Goal: Task Accomplishment & Management: Manage account settings

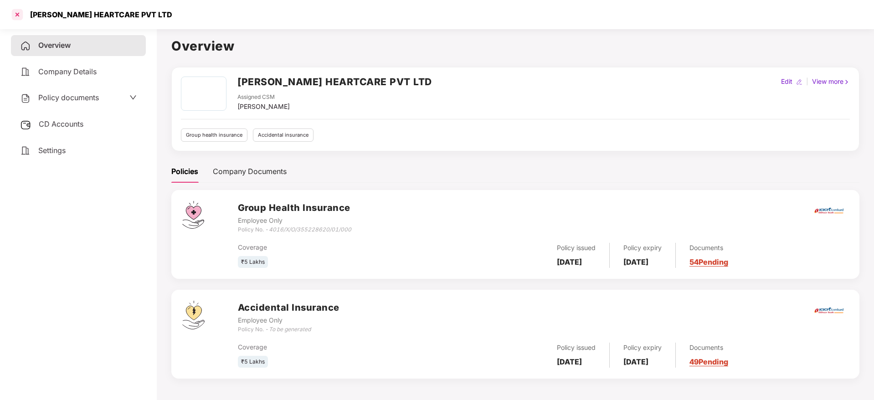
click at [17, 18] on div at bounding box center [17, 14] width 15 height 15
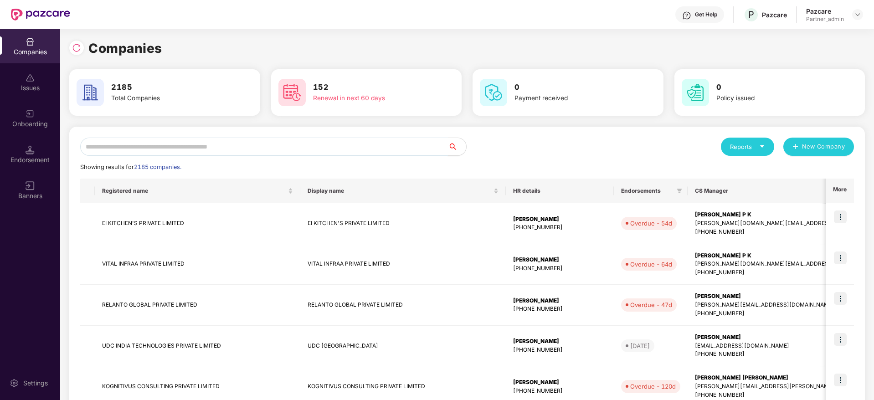
click at [171, 150] on input "text" at bounding box center [264, 147] width 368 height 18
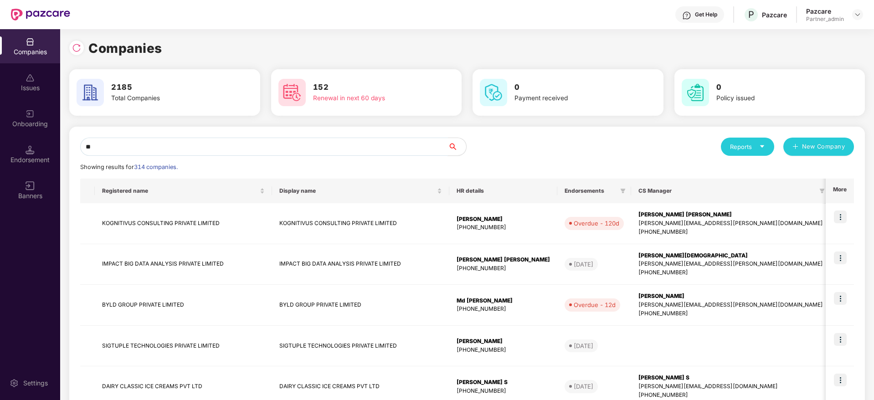
type input "*"
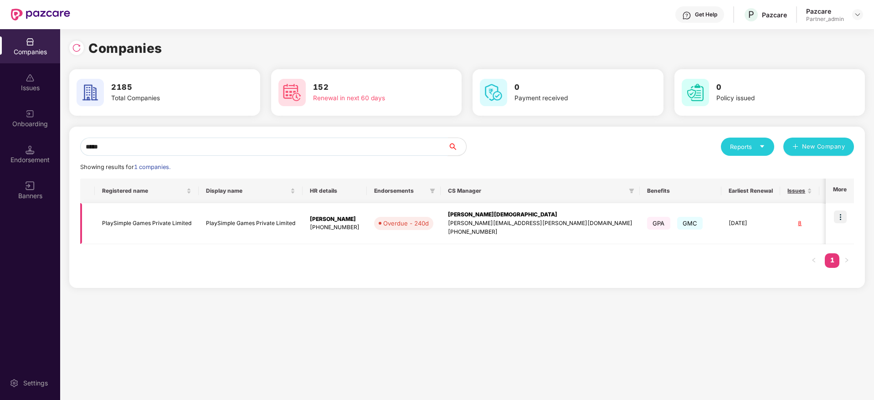
type input "*****"
click at [842, 215] on img at bounding box center [840, 216] width 13 height 13
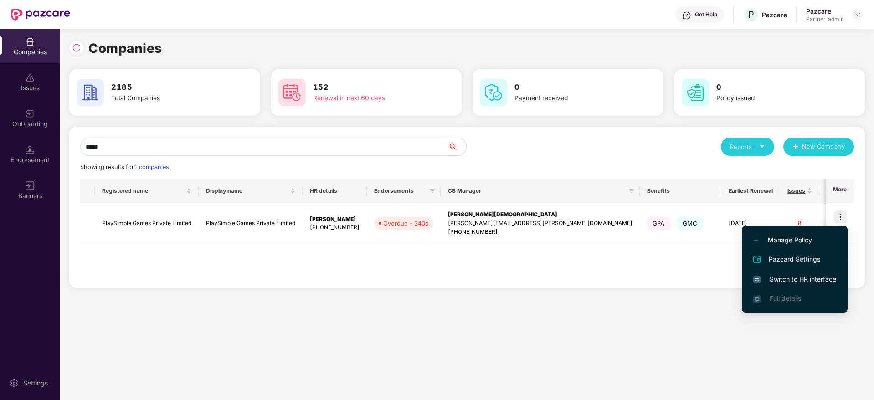
click at [771, 280] on span "Switch to HR interface" at bounding box center [794, 279] width 83 height 10
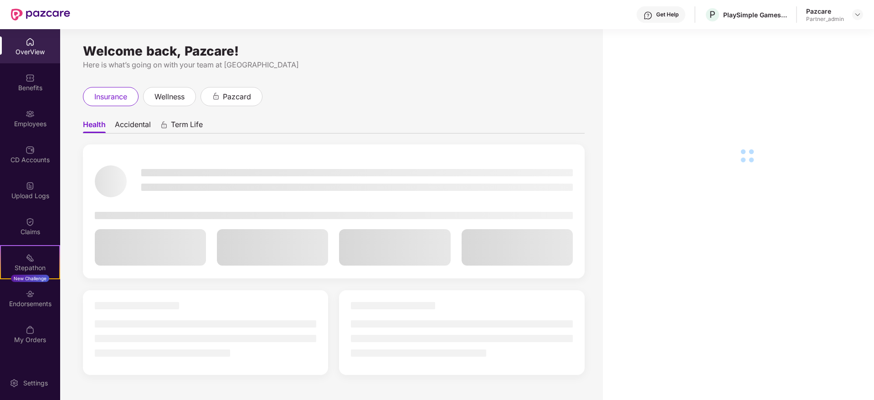
click at [33, 311] on div "Endorsements" at bounding box center [30, 298] width 60 height 34
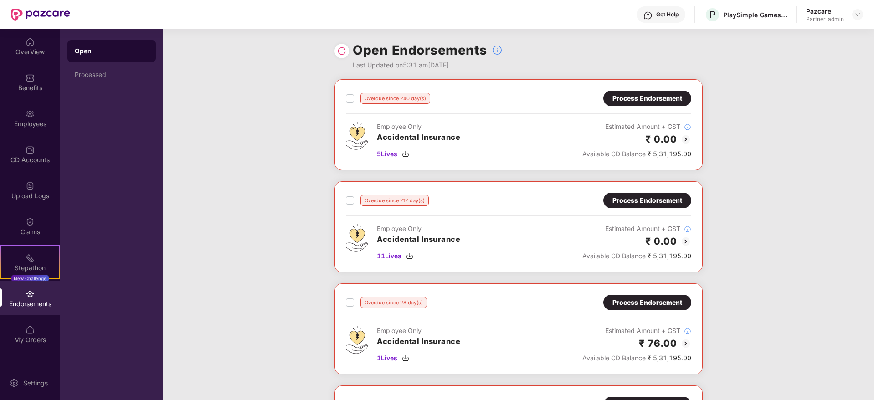
click at [640, 93] on div "Process Endorsement" at bounding box center [647, 98] width 70 height 10
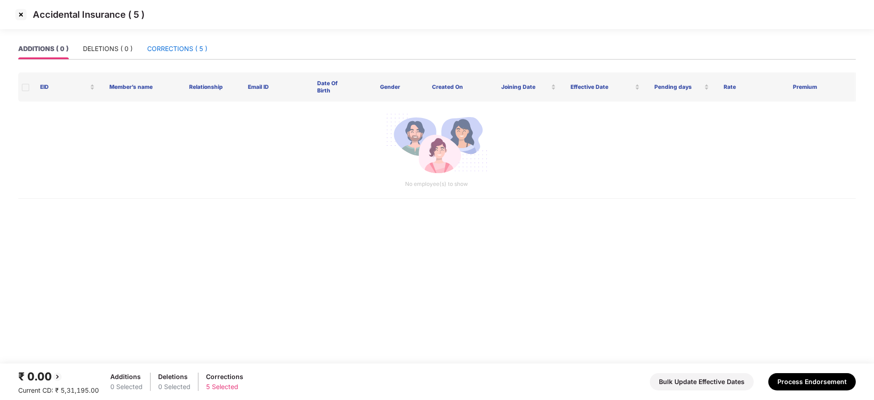
click at [189, 51] on div "CORRECTIONS ( 5 )" at bounding box center [177, 49] width 60 height 10
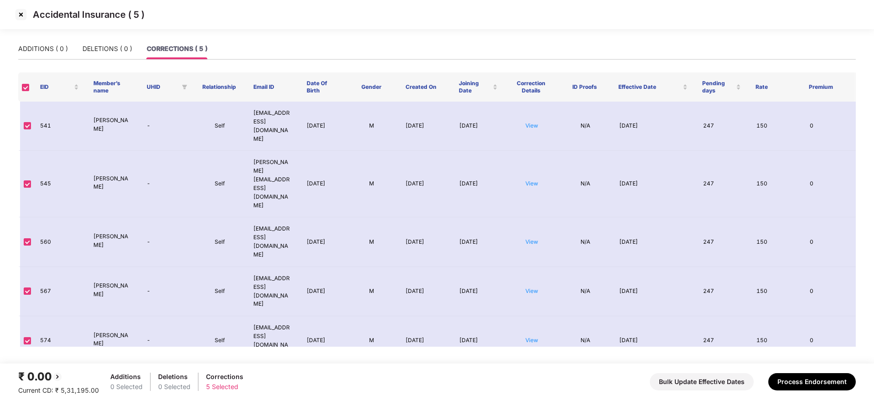
click at [16, 21] on img at bounding box center [21, 14] width 15 height 15
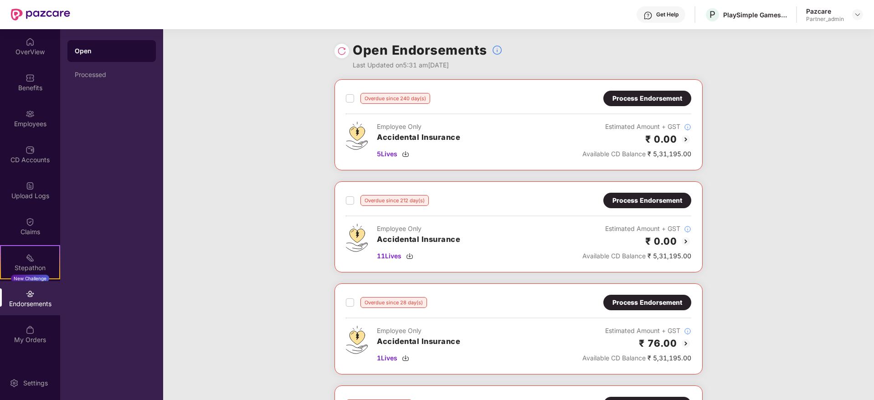
click at [659, 200] on div "Process Endorsement" at bounding box center [647, 200] width 70 height 10
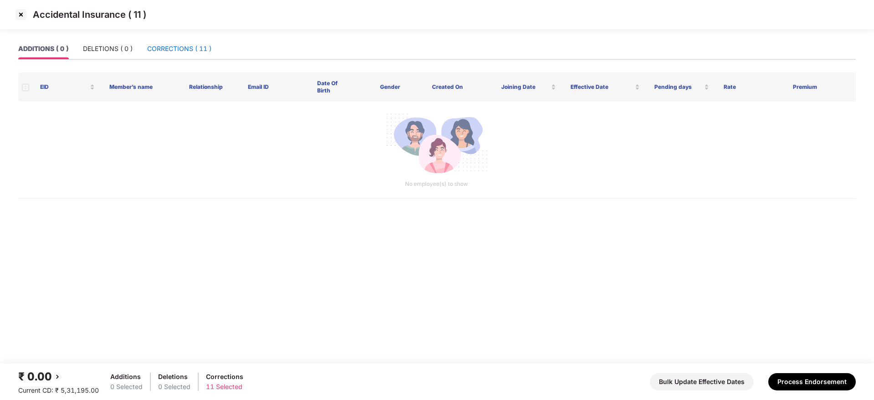
click at [182, 48] on div "CORRECTIONS ( 11 )" at bounding box center [179, 49] width 64 height 10
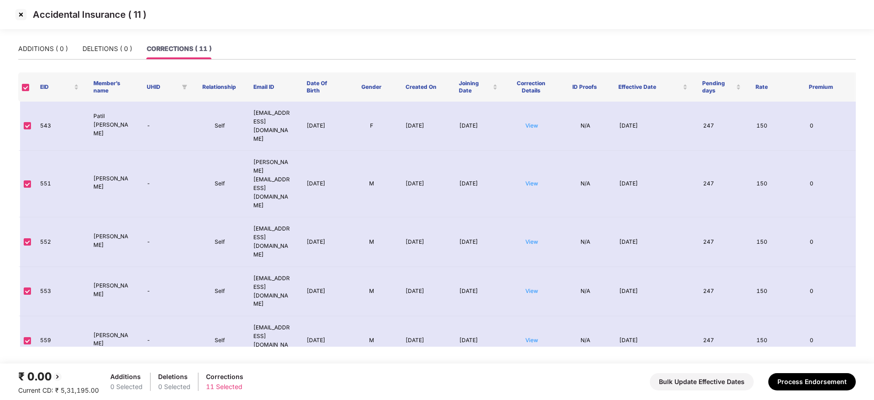
click at [26, 18] on img at bounding box center [21, 14] width 15 height 15
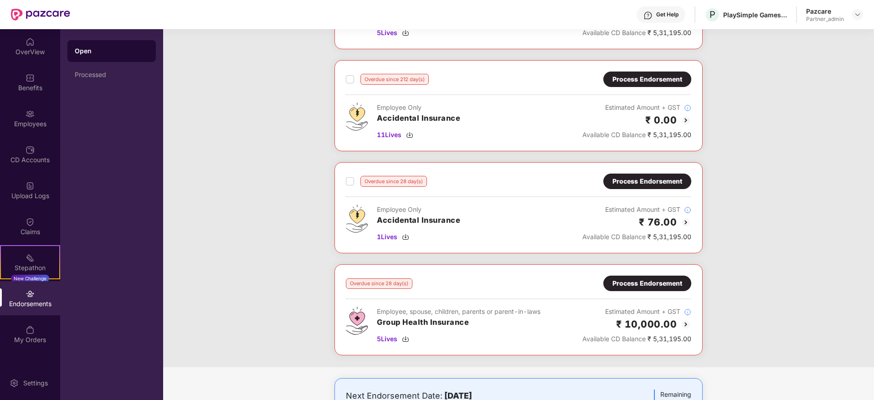
scroll to position [137, 0]
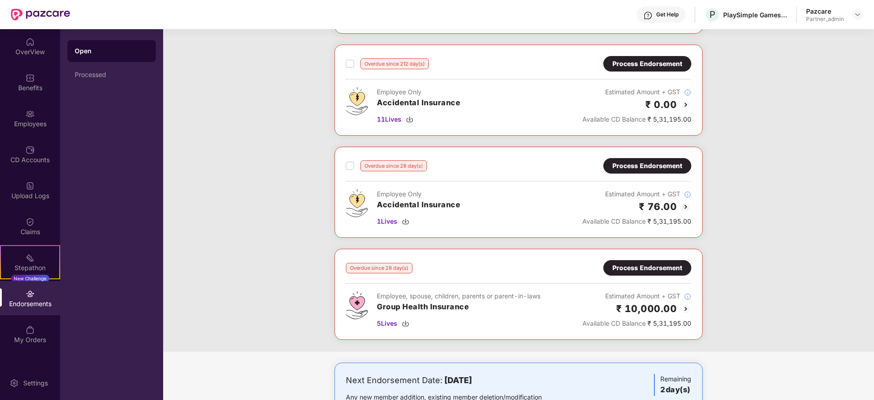
click at [634, 167] on div "Process Endorsement" at bounding box center [647, 166] width 70 height 10
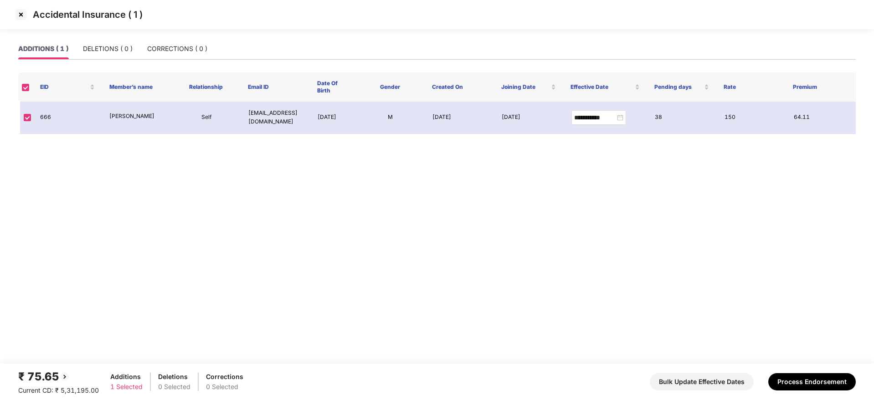
click at [22, 13] on img at bounding box center [21, 14] width 15 height 15
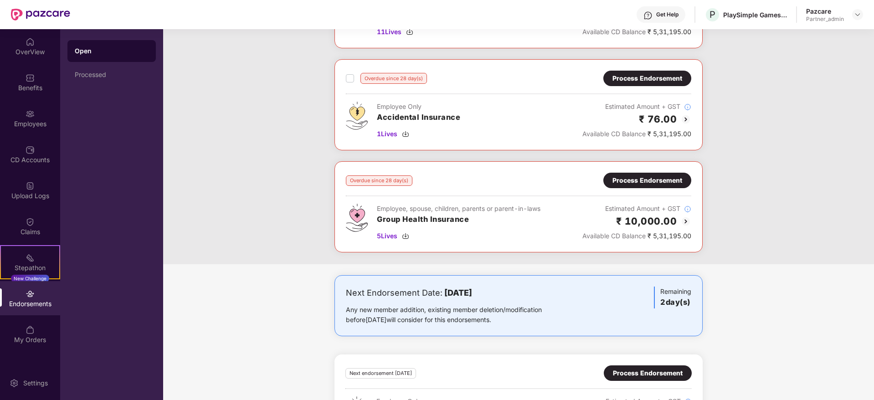
scroll to position [205, 0]
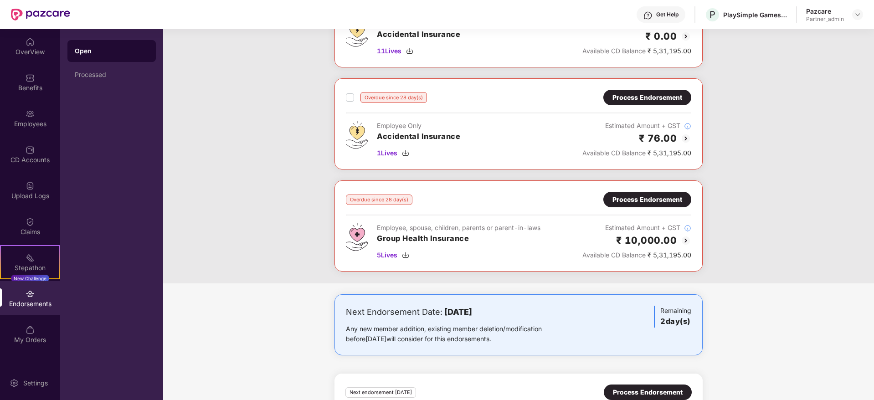
click at [639, 200] on div "Process Endorsement" at bounding box center [647, 200] width 70 height 10
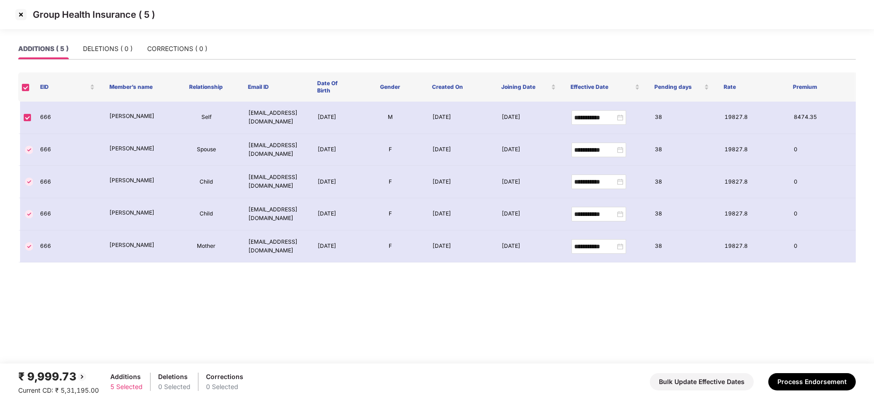
click at [22, 16] on img at bounding box center [21, 14] width 15 height 15
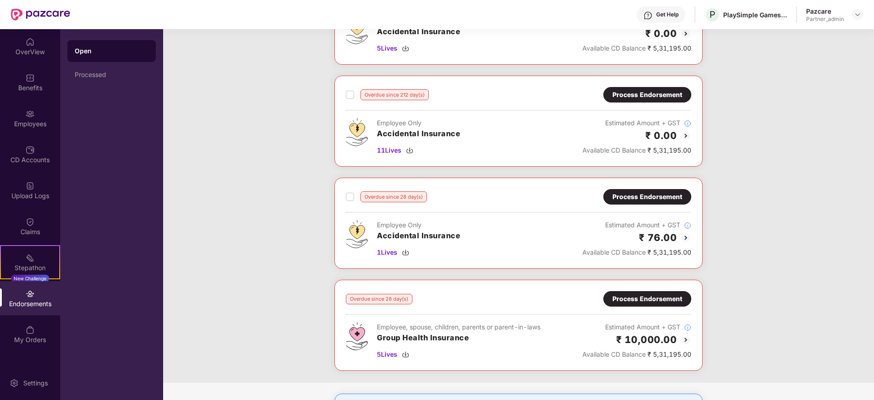
scroll to position [137, 0]
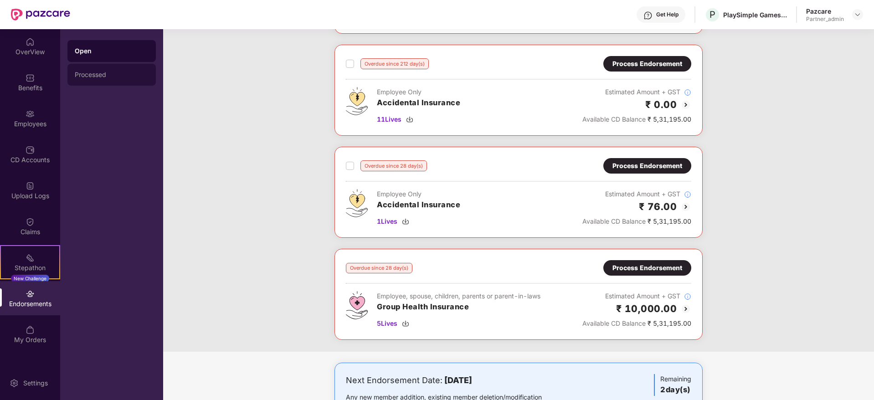
click at [104, 79] on div "Processed" at bounding box center [111, 75] width 88 height 22
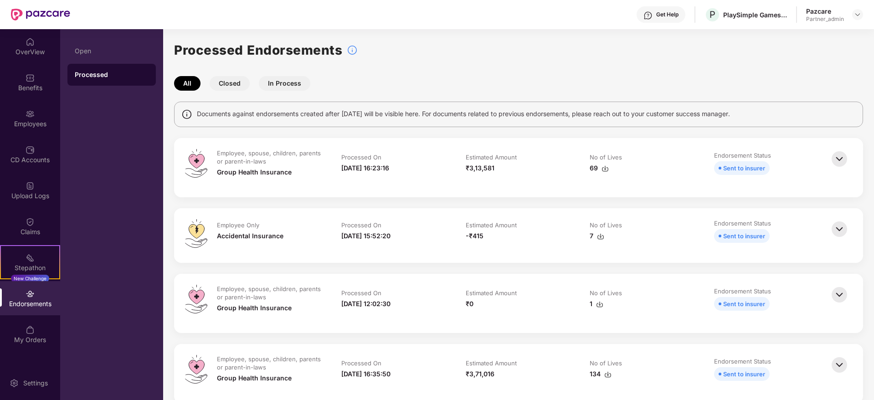
drag, startPoint x: 332, startPoint y: 165, endPoint x: 422, endPoint y: 167, distance: 89.8
click at [422, 167] on td "Processed On [DATE] 16:23:16" at bounding box center [394, 167] width 124 height 37
click at [424, 169] on td "Processed On [DATE] 16:23:16" at bounding box center [394, 167] width 124 height 37
drag, startPoint x: 424, startPoint y: 169, endPoint x: 438, endPoint y: 233, distance: 65.4
click at [438, 233] on tr "Employee Only Accidental Insurance Processed On [DATE] 15:52:20 Estimated Amoun…" at bounding box center [518, 235] width 621 height 33
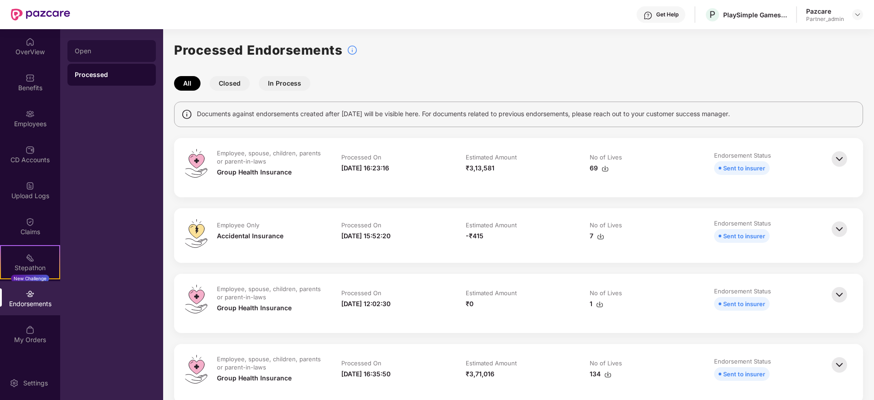
click at [118, 45] on div "Open" at bounding box center [111, 51] width 88 height 22
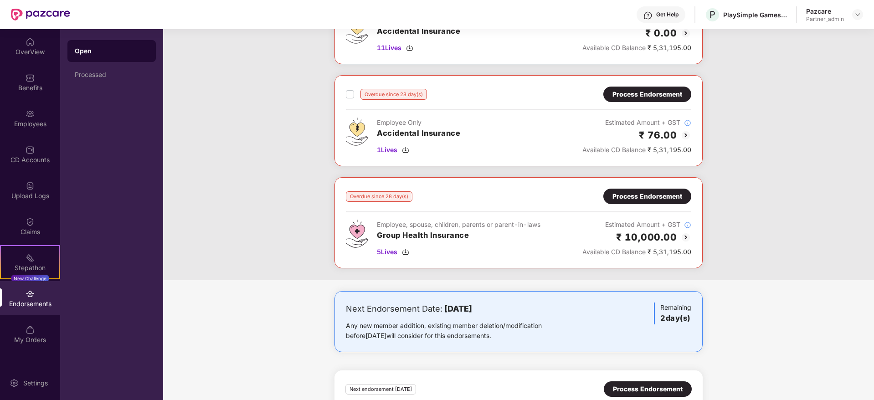
scroll to position [205, 0]
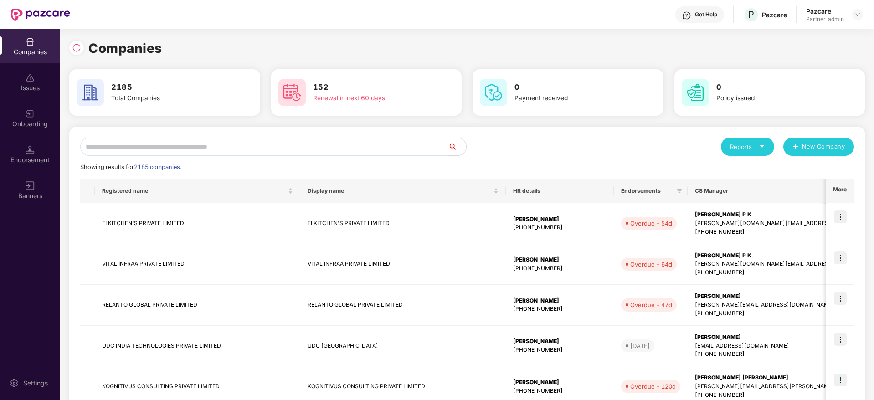
click at [186, 152] on input "text" at bounding box center [264, 147] width 368 height 18
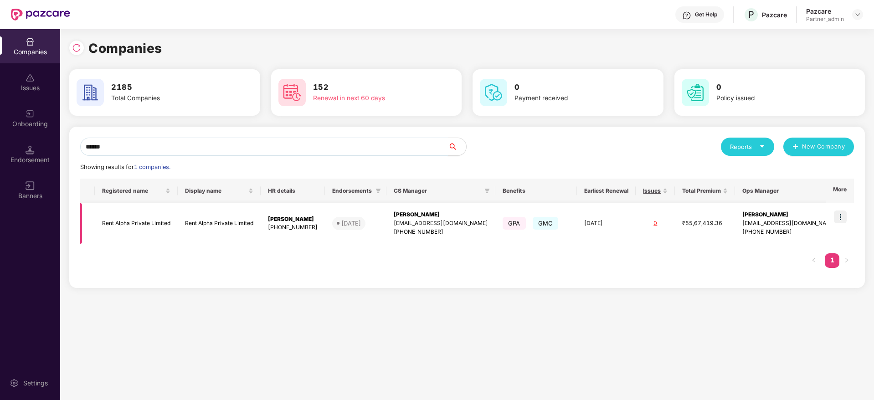
type input "******"
click at [841, 213] on img at bounding box center [840, 216] width 13 height 13
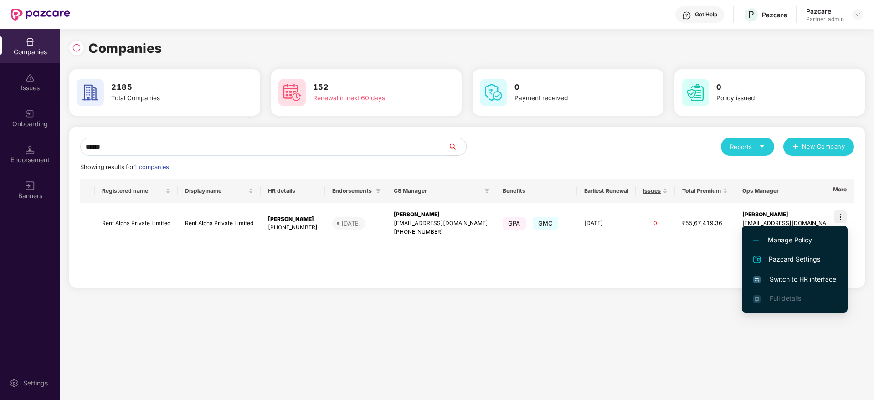
click at [806, 281] on span "Switch to HR interface" at bounding box center [794, 279] width 83 height 10
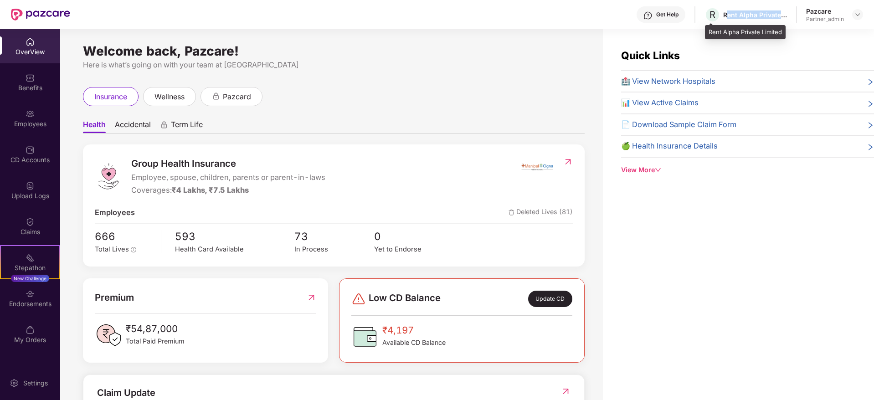
drag, startPoint x: 728, startPoint y: 10, endPoint x: 787, endPoint y: 19, distance: 59.5
click at [787, 19] on div "R Rent Alpha Private Limited" at bounding box center [745, 15] width 82 height 16
copy div "ent Alpha Private [PERSON_NAME]"
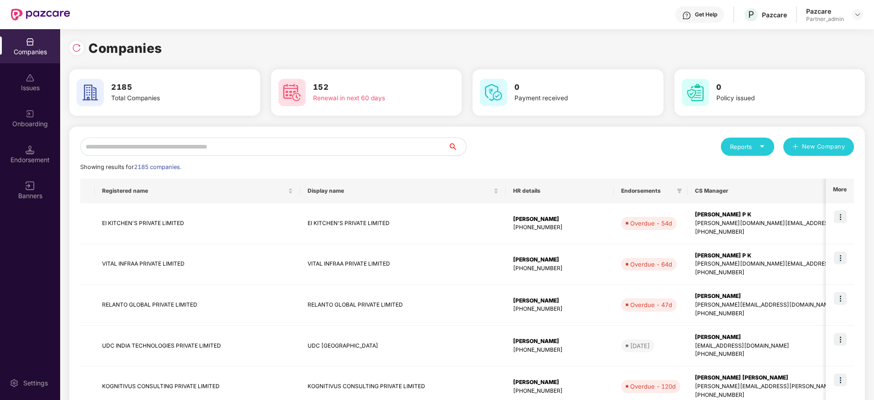
click at [122, 149] on input "text" at bounding box center [264, 147] width 368 height 18
paste input "**********"
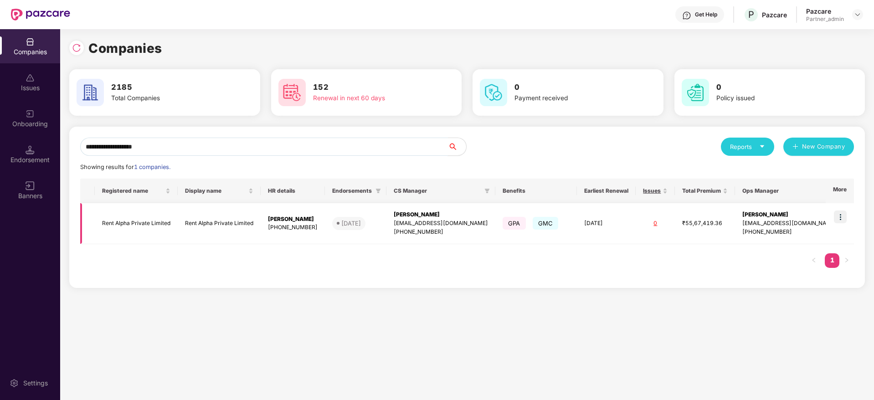
type input "**********"
click at [420, 218] on div "[PERSON_NAME]" at bounding box center [441, 214] width 94 height 9
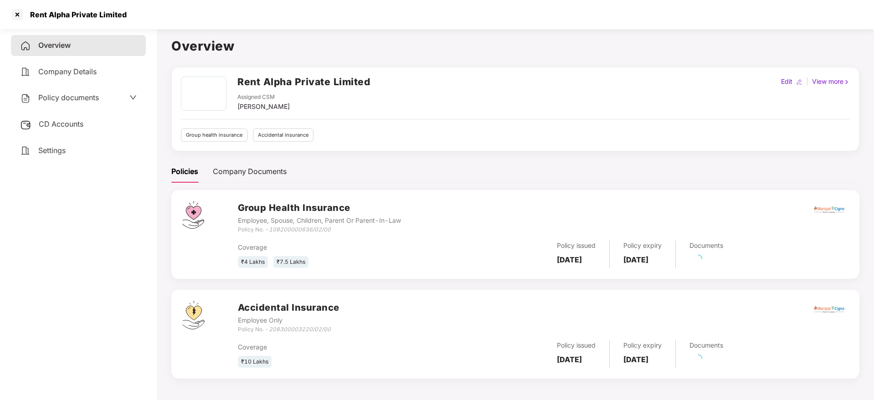
click at [54, 128] on div "CD Accounts" at bounding box center [78, 124] width 135 height 21
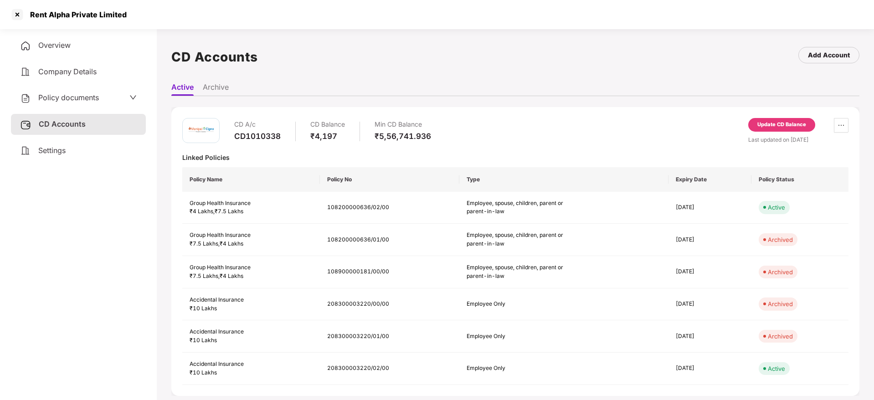
click at [779, 127] on div "Update CD Balance" at bounding box center [781, 125] width 49 height 8
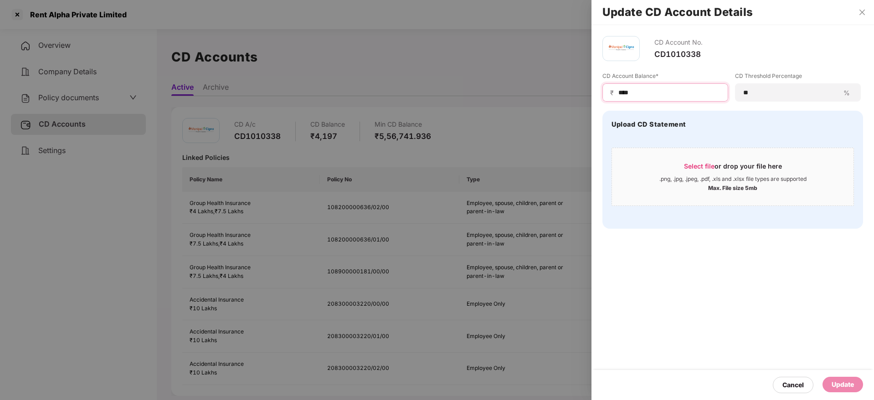
drag, startPoint x: 657, startPoint y: 90, endPoint x: 496, endPoint y: 87, distance: 161.3
click at [497, 87] on div "Update CD Account Details CD Account No. CD1010338 CD Account Balance* ₹ **** C…" at bounding box center [437, 200] width 874 height 400
paste input "*"
type input "*****"
click at [705, 166] on span "Select file" at bounding box center [699, 166] width 31 height 8
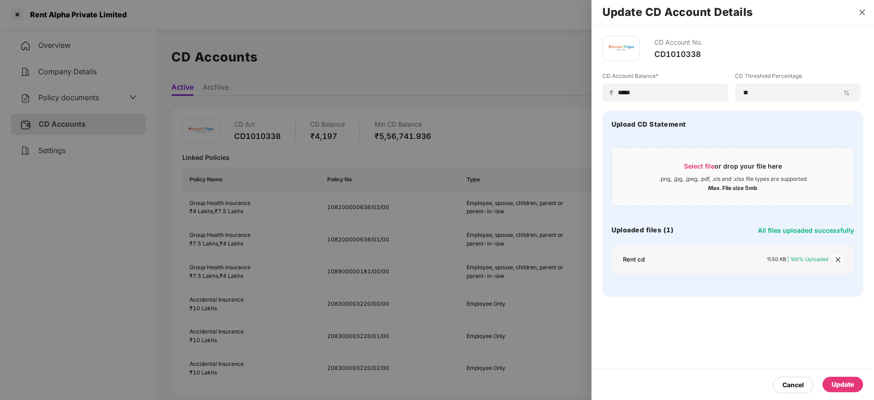
click at [866, 10] on button "Close" at bounding box center [861, 12] width 13 height 8
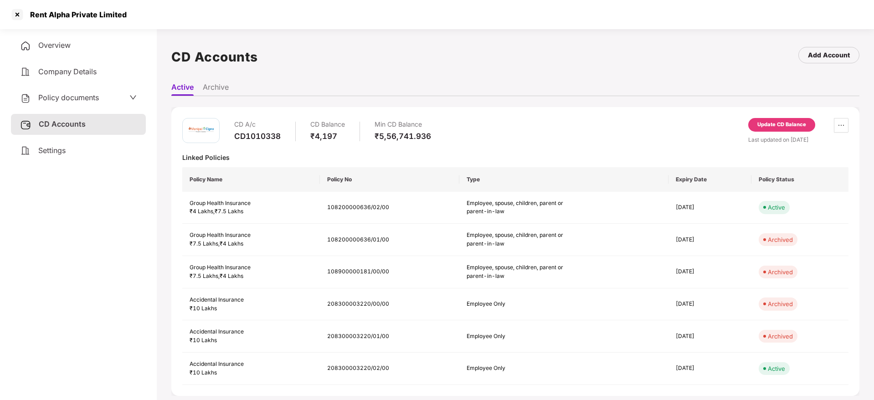
click at [775, 122] on div "Update CD Balance" at bounding box center [781, 125] width 49 height 8
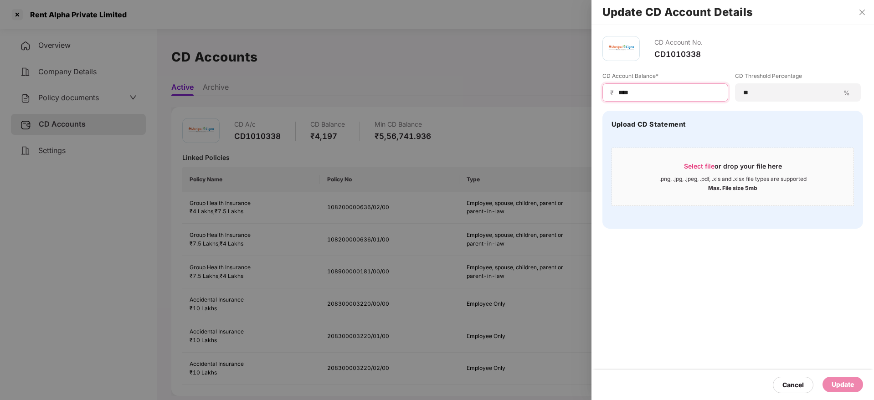
drag, startPoint x: 677, startPoint y: 90, endPoint x: 476, endPoint y: 74, distance: 201.9
click at [476, 74] on div "Update CD Account Details CD Account No. CD1010338 CD Account Balance* ₹ **** C…" at bounding box center [437, 200] width 874 height 400
paste input "*"
type input "*****"
click at [706, 162] on span "Select file" at bounding box center [699, 166] width 31 height 8
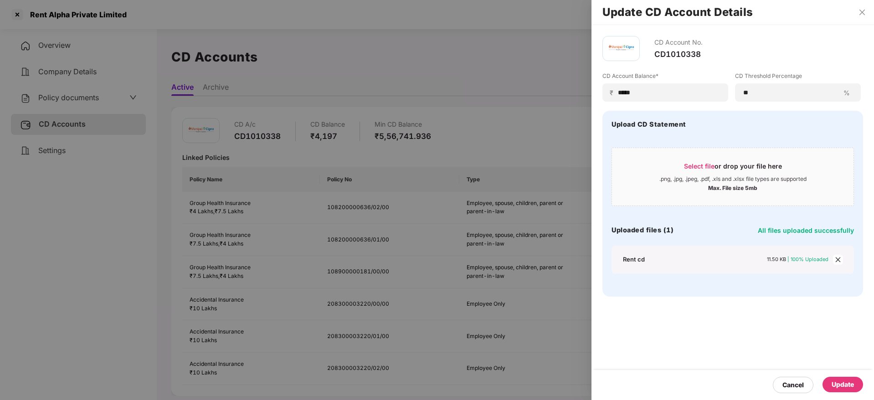
click at [844, 384] on div "Update" at bounding box center [842, 384] width 22 height 10
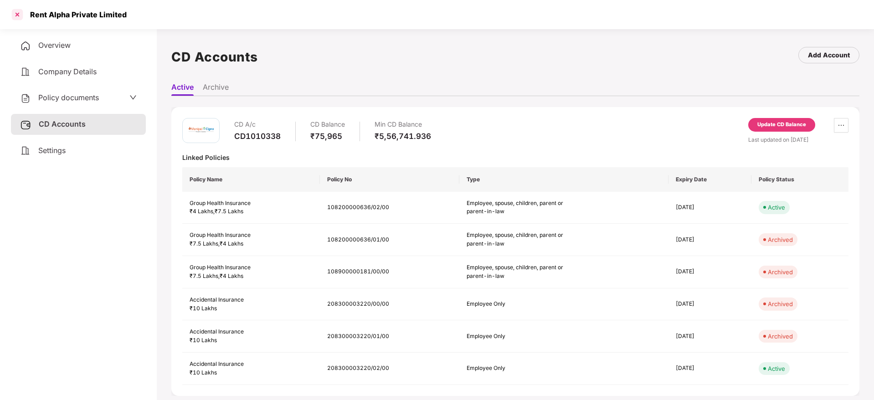
click at [18, 13] on div at bounding box center [17, 14] width 15 height 15
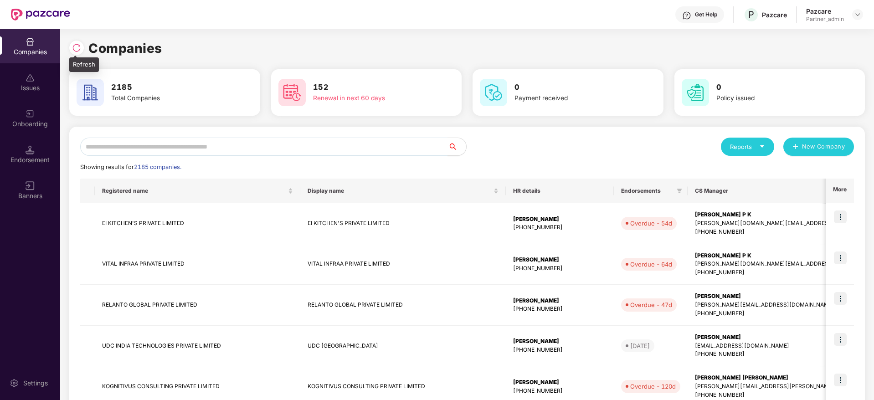
click at [78, 54] on div at bounding box center [76, 48] width 15 height 15
click at [164, 151] on input "text" at bounding box center [264, 147] width 368 height 18
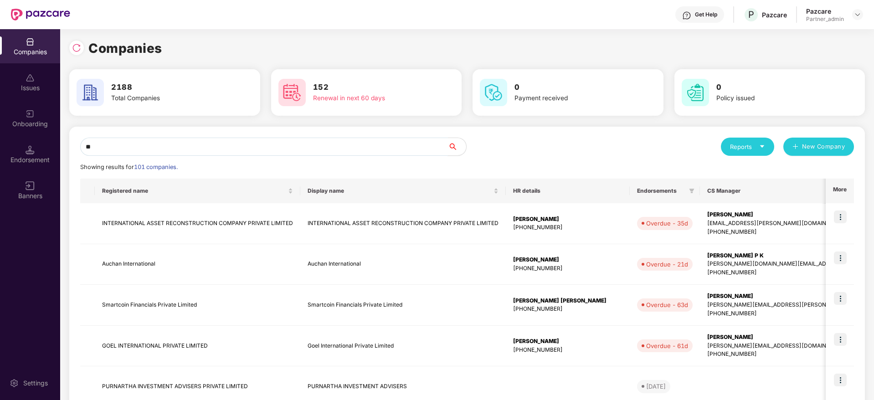
type input "*"
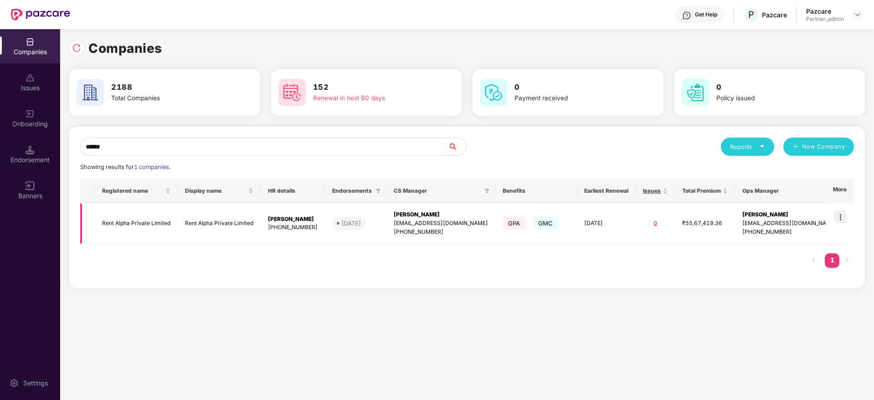
scroll to position [0, 1]
type input "******"
